Goal: Information Seeking & Learning: Learn about a topic

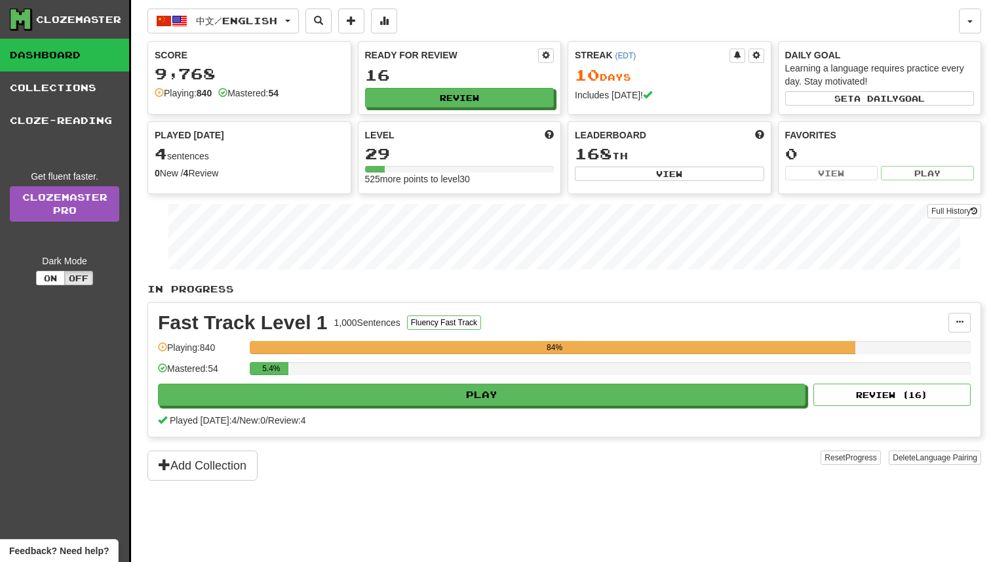
click at [248, 42] on div "Score 9,768 Playing: 840 Mastered: 54" at bounding box center [249, 74] width 203 height 64
click at [248, 30] on button "中文 / English" at bounding box center [222, 21] width 151 height 25
click at [263, 50] on div "Score" at bounding box center [249, 55] width 189 height 13
click at [263, 28] on button "中文 / English" at bounding box center [222, 21] width 151 height 25
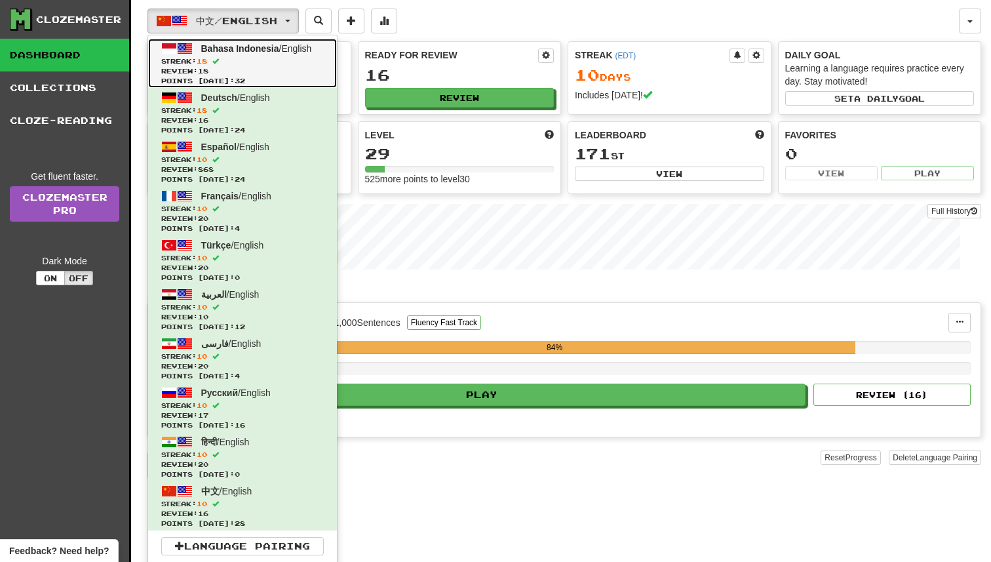
click at [275, 68] on span "Review: 18" at bounding box center [242, 71] width 163 height 10
